Goal: Transaction & Acquisition: Purchase product/service

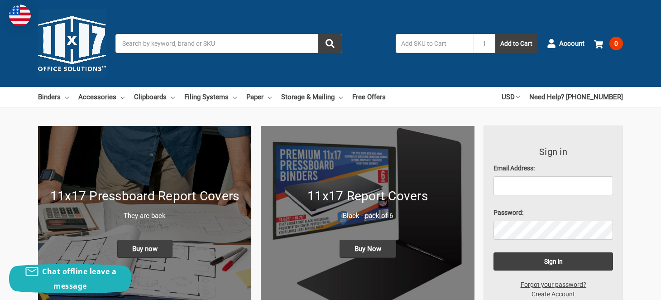
click at [196, 42] on input "Search" at bounding box center [228, 43] width 226 height 19
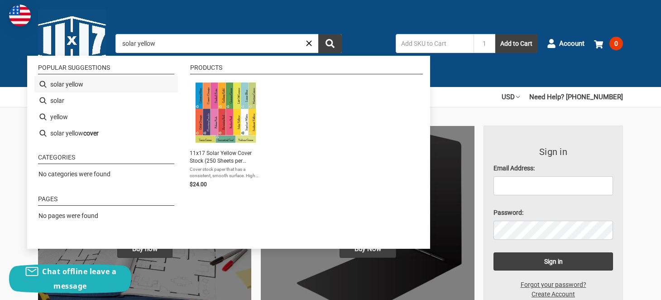
type input "solar yellow"
click at [69, 85] on li "solar yellow" at bounding box center [106, 84] width 144 height 16
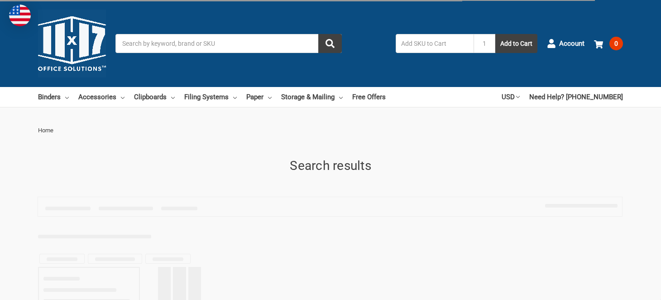
type input "solar yellow"
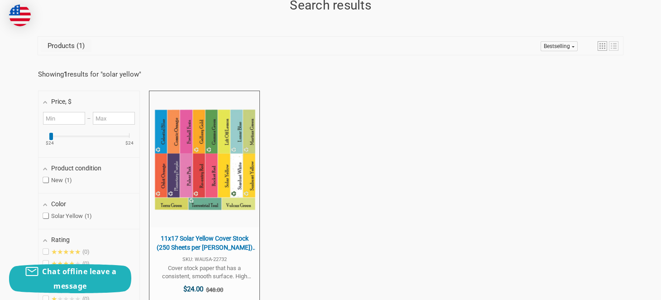
scroll to position [226, 0]
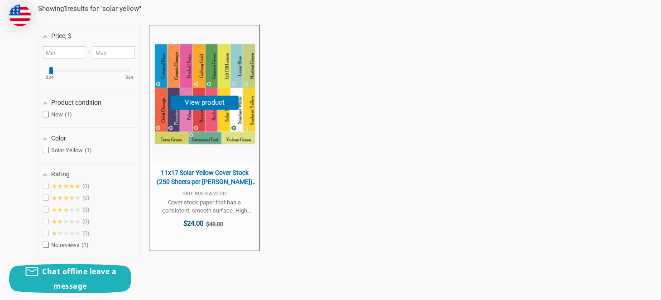
click at [192, 173] on span "11x17 Solar Yellow Cover Stock (250 Sheets per [PERSON_NAME]) DISCONTINUED" at bounding box center [204, 177] width 101 height 18
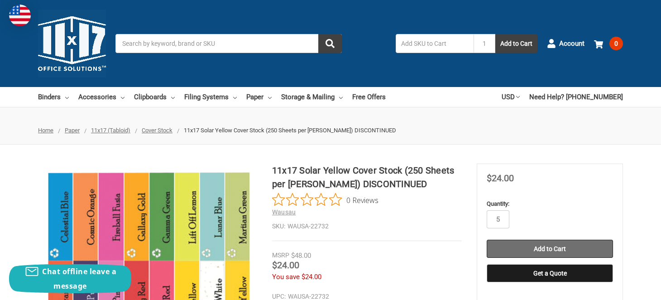
click at [538, 249] on input "Add to Cart" at bounding box center [550, 249] width 126 height 18
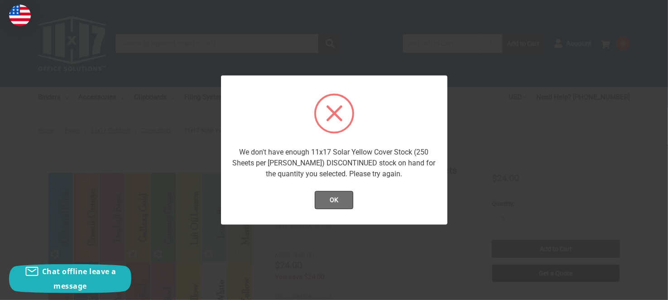
click at [335, 198] on button "OK" at bounding box center [334, 200] width 38 height 18
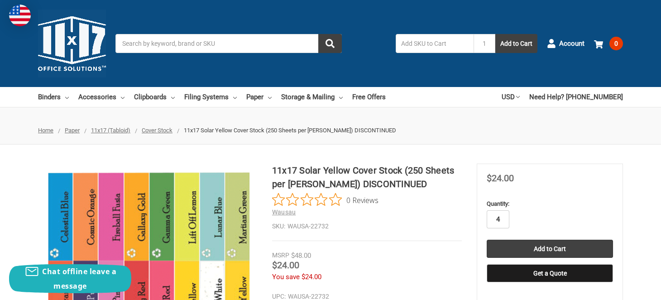
click at [487, 240] on input "Add to Cart" at bounding box center [550, 249] width 126 height 18
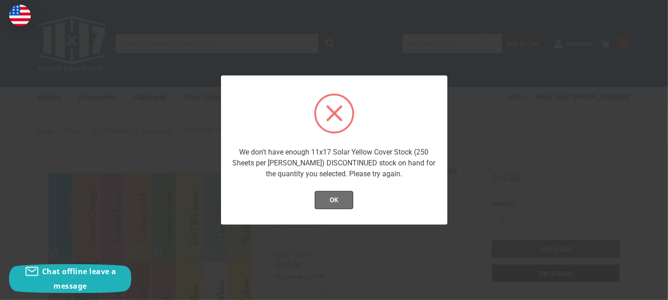
drag, startPoint x: 327, startPoint y: 198, endPoint x: 363, endPoint y: 198, distance: 35.3
click at [328, 198] on button "OK" at bounding box center [334, 200] width 38 height 18
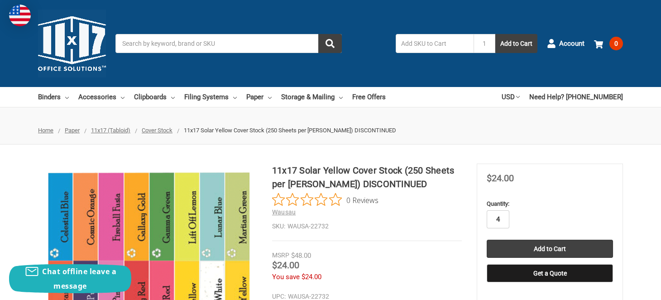
click at [505, 220] on input "4" at bounding box center [498, 219] width 23 height 18
click at [487, 240] on input "Add to Cart" at bounding box center [550, 249] width 126 height 18
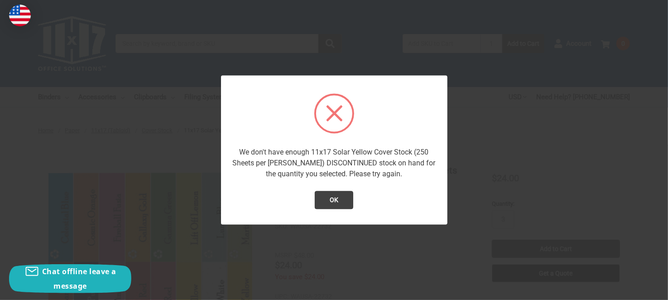
click at [331, 209] on div "OK" at bounding box center [334, 203] width 208 height 24
click at [332, 200] on button "OK" at bounding box center [334, 200] width 38 height 18
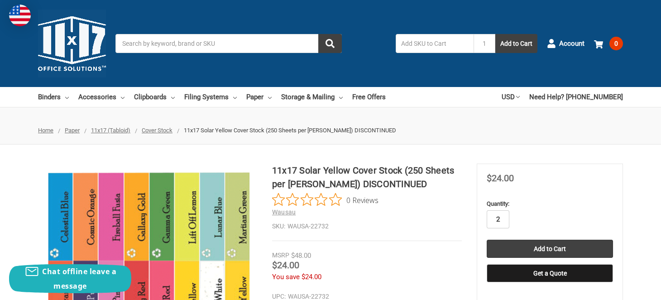
type input "2"
click at [487, 240] on input "Add to Cart" at bounding box center [550, 249] width 126 height 18
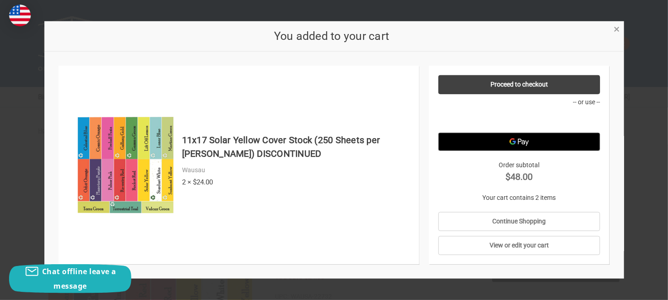
click at [615, 29] on span "×" at bounding box center [617, 29] width 6 height 13
